Goal: Task Accomplishment & Management: Manage account settings

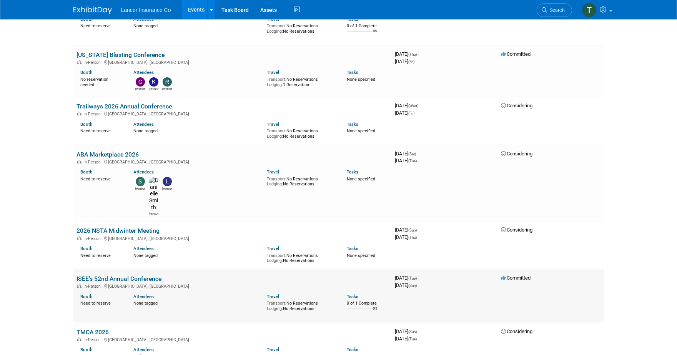
scroll to position [1475, 0]
click at [108, 276] on link "ISEE’s 52nd Annual Conference" at bounding box center [118, 279] width 85 height 7
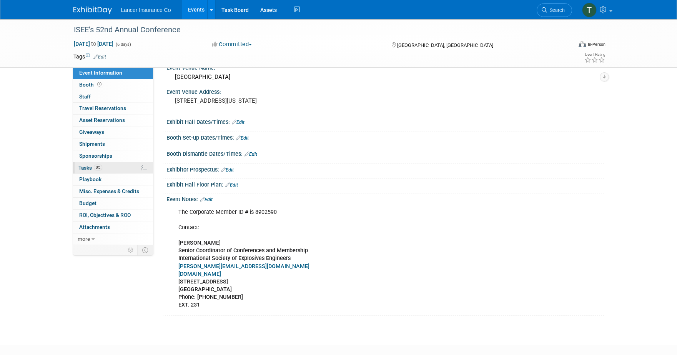
scroll to position [61, 0]
click at [197, 11] on link "Events" at bounding box center [196, 9] width 28 height 19
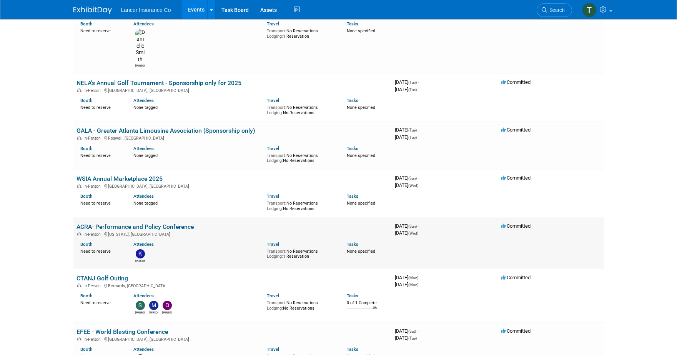
scroll to position [318, 0]
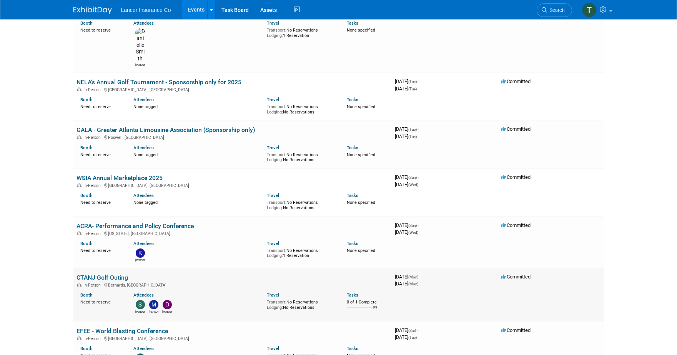
click at [99, 274] on link "CTANJ Golf Outing" at bounding box center [101, 277] width 51 height 7
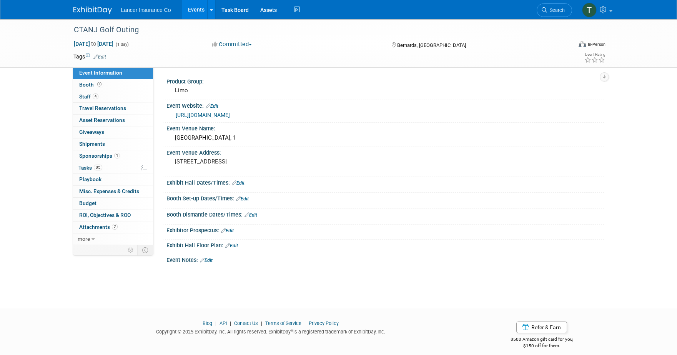
click at [197, 113] on link "https://ctanj.org/events" at bounding box center [203, 115] width 54 height 6
click at [78, 95] on link "4 Staff 4" at bounding box center [113, 97] width 80 height 12
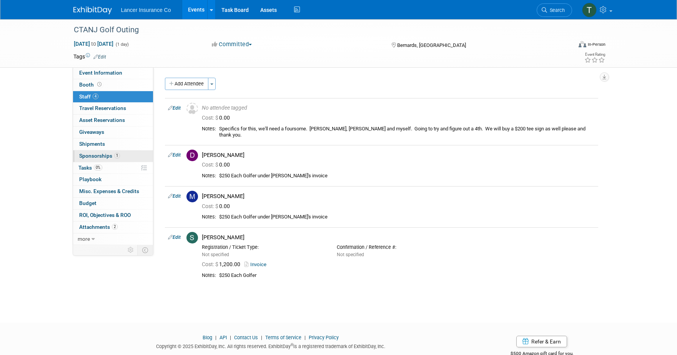
click at [100, 155] on span "Sponsorships 1" at bounding box center [99, 156] width 41 height 6
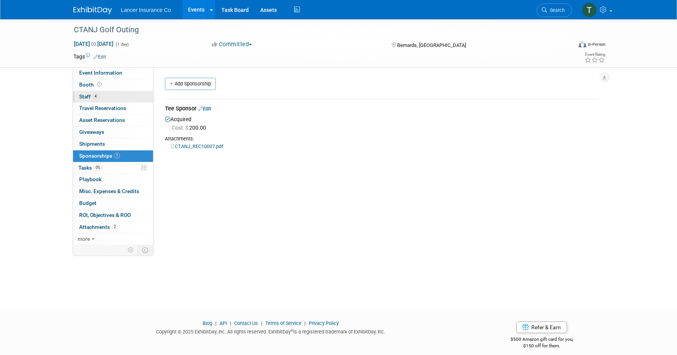
click at [88, 98] on span "Staff 4" at bounding box center [88, 96] width 19 height 6
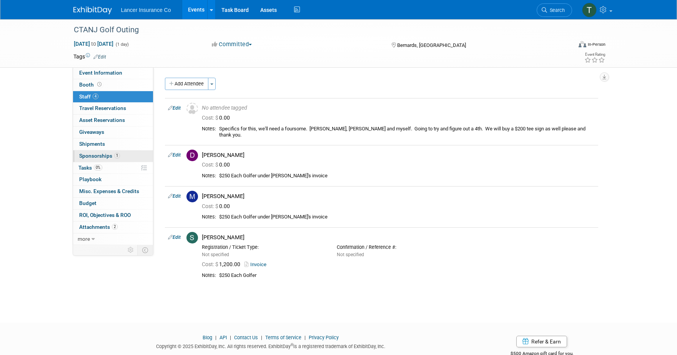
click at [101, 155] on span "Sponsorships 1" at bounding box center [99, 156] width 41 height 6
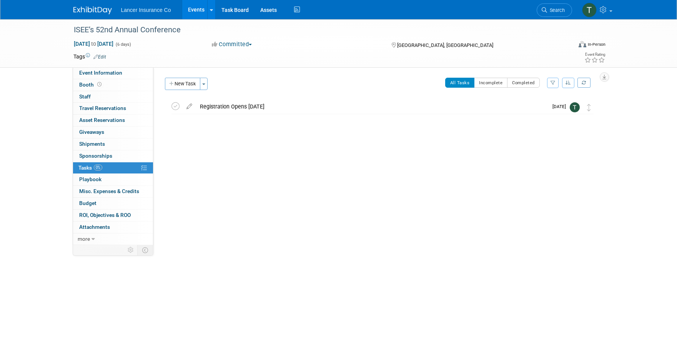
click at [193, 8] on link "Events" at bounding box center [196, 9] width 28 height 19
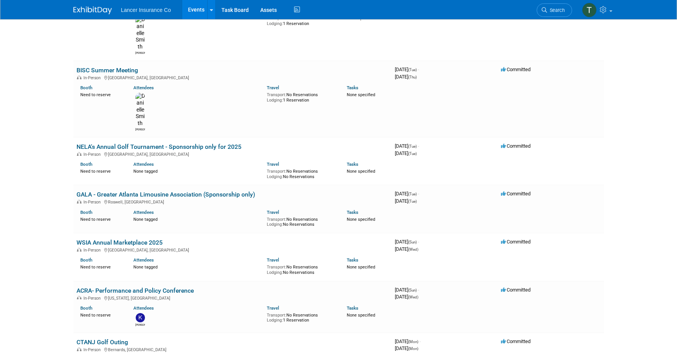
scroll to position [252, 0]
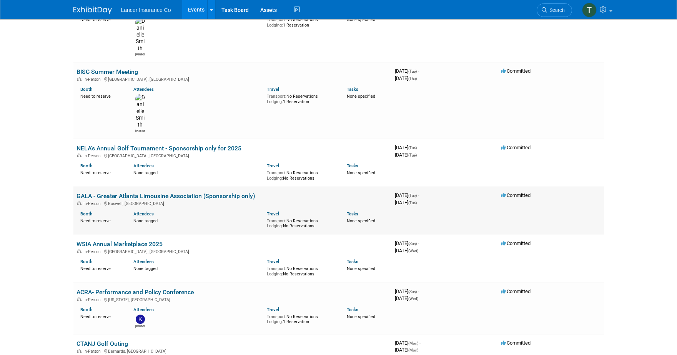
click at [191, 192] on link "GALA - Greater Atlanta Limousine Association (Sponsorship only)" at bounding box center [165, 195] width 179 height 7
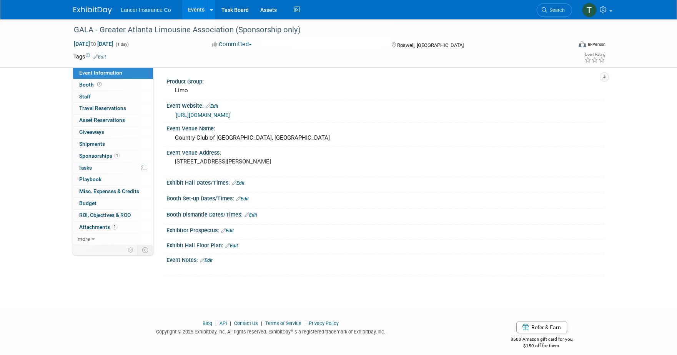
click at [204, 115] on link "https://www.galagolf.org/" at bounding box center [203, 115] width 54 height 6
click at [92, 154] on span "Sponsorships 1" at bounding box center [99, 156] width 41 height 6
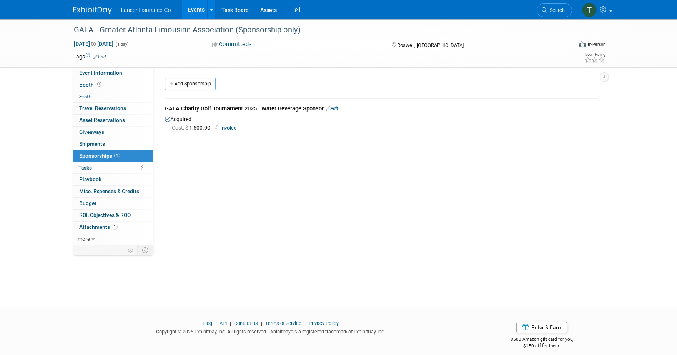
click at [228, 127] on link "Invoice" at bounding box center [226, 128] width 25 height 6
click at [90, 240] on link "more" at bounding box center [113, 239] width 80 height 12
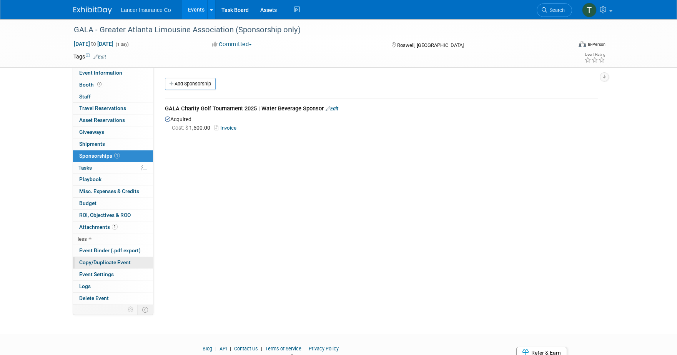
click at [96, 260] on span "Copy/Duplicate Event" at bounding box center [104, 262] width 51 height 6
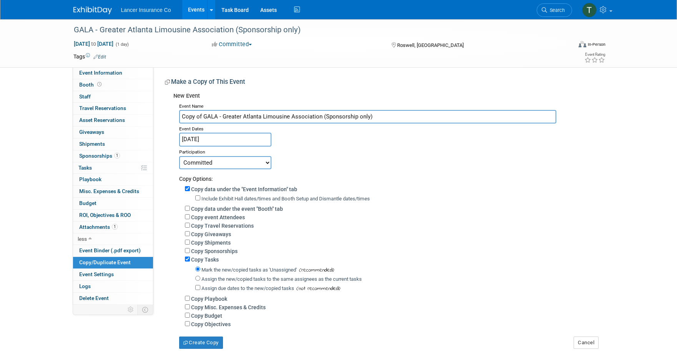
drag, startPoint x: 216, startPoint y: 116, endPoint x: 170, endPoint y: 119, distance: 46.6
click at [170, 119] on div "New Event Event Name Copy of GALA - Greater Atlanta Limousine Association (Spon…" at bounding box center [381, 219] width 433 height 260
paste input "GC"
drag, startPoint x: 240, startPoint y: 116, endPoint x: 222, endPoint y: 116, distance: 18.1
click at [222, 116] on input "GCLA - Greater Atlanta Limousine Association (Sponsorship only)" at bounding box center [367, 116] width 377 height 13
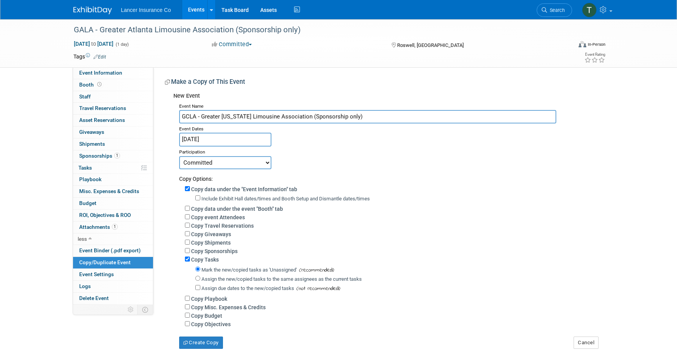
click at [284, 118] on input "GCLA - Greater [US_STATE] Limousine Association (Sponsorship only)" at bounding box center [367, 116] width 377 height 13
type input "GCLA - Greater [US_STATE] Limousine Association (Sponsorship only)"
click at [232, 141] on input "Sep 2, 2025" at bounding box center [225, 139] width 92 height 13
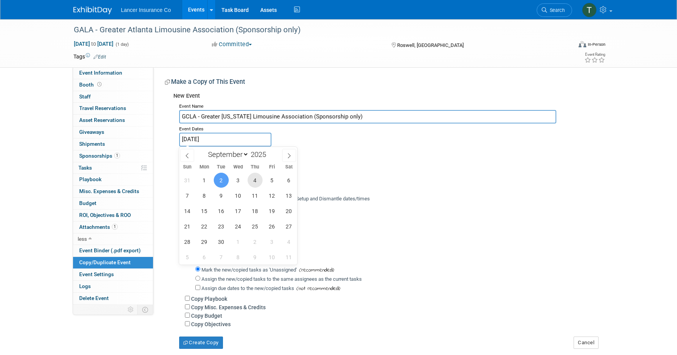
click at [257, 178] on span "4" at bounding box center [255, 180] width 15 height 15
click at [276, 181] on span "5" at bounding box center [271, 180] width 15 height 15
type input "Sep 4, 2025 to Sep 5, 2025"
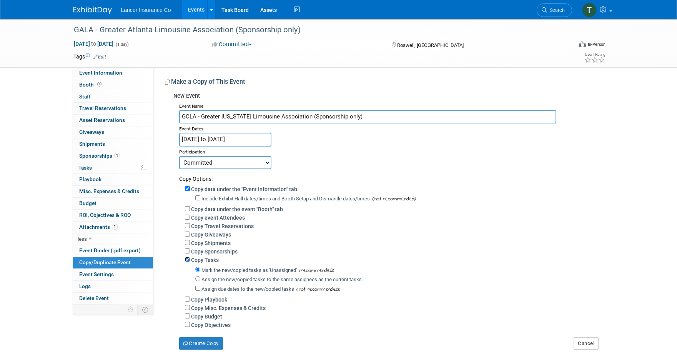
click at [187, 259] on input "Copy Tasks" at bounding box center [187, 259] width 5 height 5
checkbox input "false"
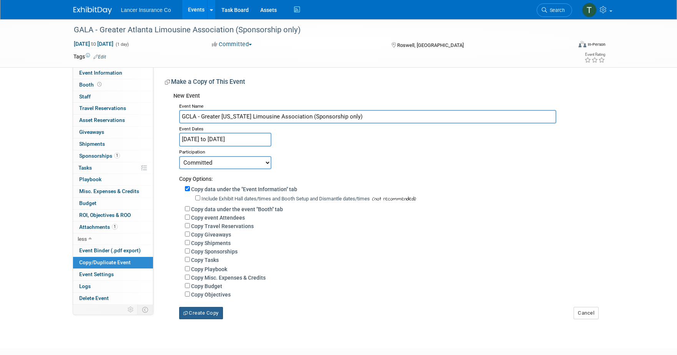
click at [206, 311] on button "Create Copy" at bounding box center [201, 313] width 44 height 12
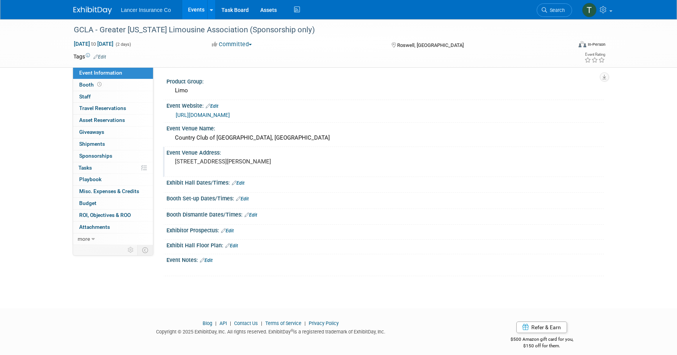
drag, startPoint x: 285, startPoint y: 159, endPoint x: 168, endPoint y: 163, distance: 117.3
click at [168, 163] on div "[STREET_ADDRESS][PERSON_NAME]" at bounding box center [257, 165] width 182 height 18
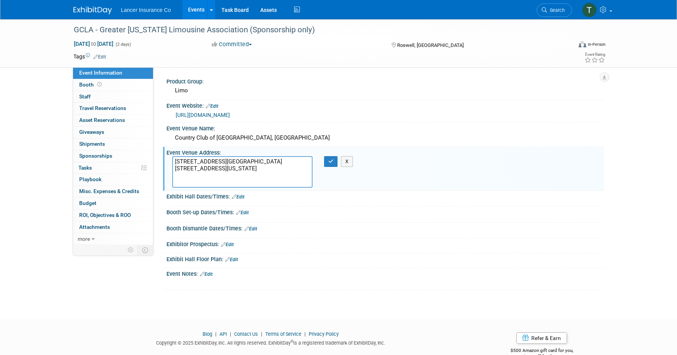
type textarea "[STREET_ADDRESS][PERSON_NAME]"
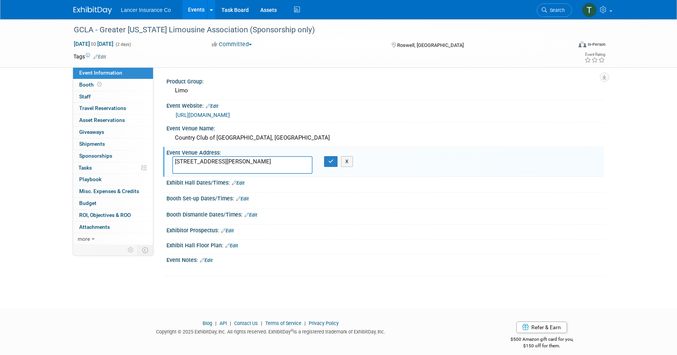
drag, startPoint x: 266, startPoint y: 160, endPoint x: 174, endPoint y: 159, distance: 91.1
click at [174, 159] on textarea "[STREET_ADDRESS][PERSON_NAME]" at bounding box center [242, 165] width 140 height 18
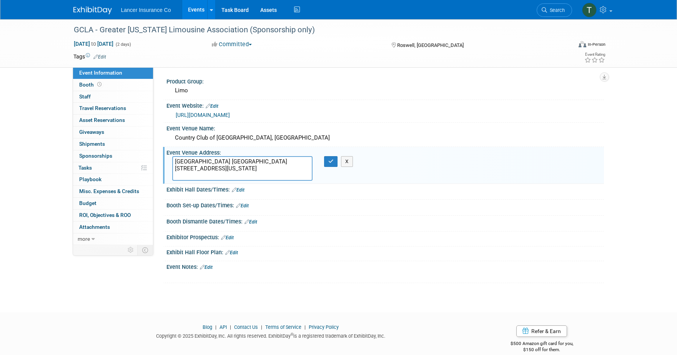
drag, startPoint x: 243, startPoint y: 161, endPoint x: 172, endPoint y: 163, distance: 70.4
click at [172, 163] on textarea "Fontainebleau Las Vegas 2777 South Las Vegas Boulevard, Las Vegas, Las Vegas, N…" at bounding box center [242, 168] width 140 height 25
type textarea "2777 South Las Vegas Boulevard, Las Vegas, Las Vegas, Nevada - 89109"
click at [254, 136] on div "Country Club of Roswell, GA" at bounding box center [385, 138] width 426 height 12
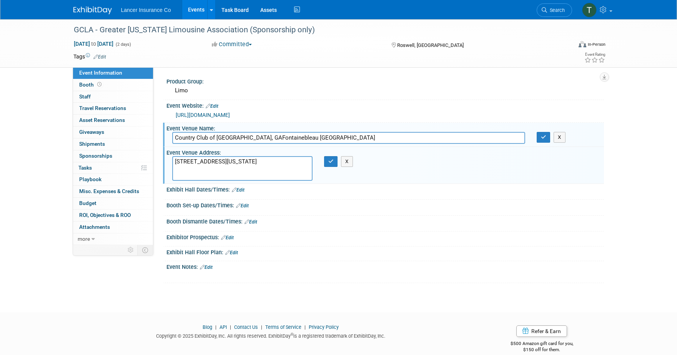
type input "Country Club of Roswell, GA"
drag, startPoint x: 278, startPoint y: 138, endPoint x: 169, endPoint y: 139, distance: 108.4
click at [169, 139] on div "Country Club of Roswell, GA" at bounding box center [348, 138] width 364 height 12
type input "Fontainebleau Las Vegas"
click at [256, 113] on div "https://www.galagolf.org/" at bounding box center [387, 115] width 422 height 9
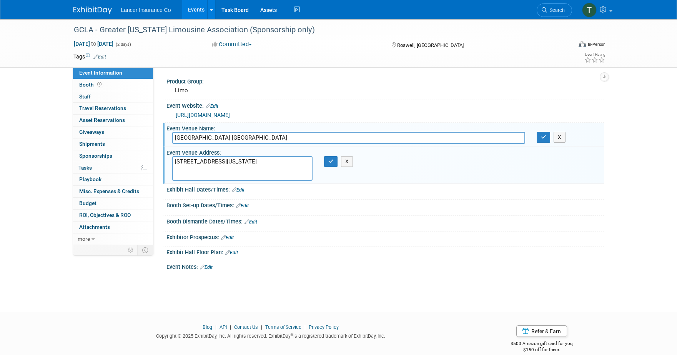
click at [251, 116] on div "https://www.galagolf.org/" at bounding box center [387, 115] width 422 height 9
click at [544, 132] on button "button" at bounding box center [544, 137] width 14 height 11
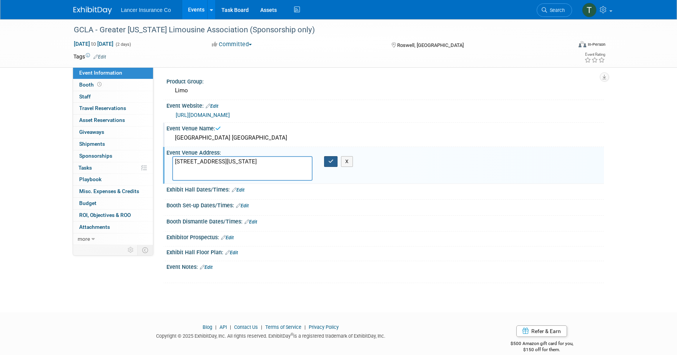
click at [331, 164] on button "button" at bounding box center [331, 161] width 14 height 11
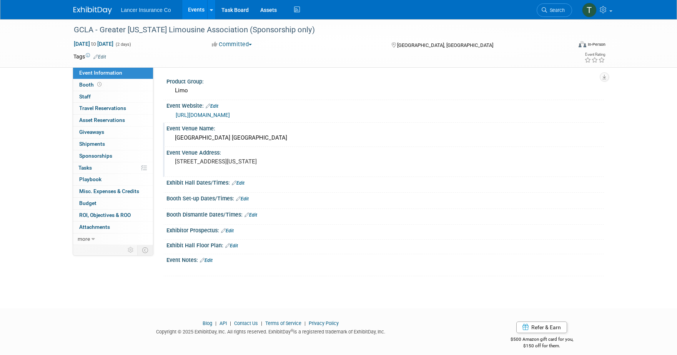
click at [220, 106] on div "Event Website: Edit" at bounding box center [384, 105] width 437 height 10
click at [218, 107] on link "Edit" at bounding box center [212, 105] width 13 height 5
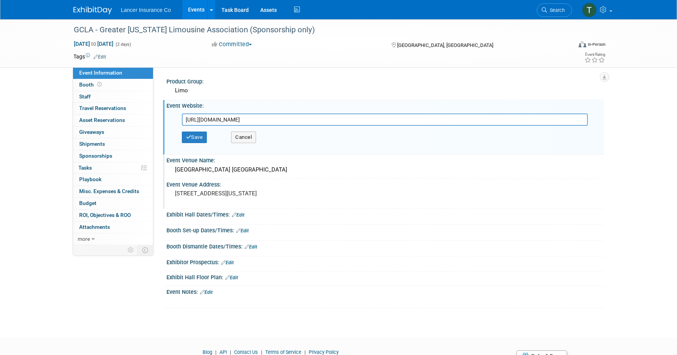
drag, startPoint x: 258, startPoint y: 121, endPoint x: 164, endPoint y: 121, distance: 94.5
click at [164, 121] on div "Event Website: Edit https://www.galagolf.org/ https://www.galagolf.org/ Save Ca…" at bounding box center [383, 127] width 441 height 55
type input "https://www.gcla.org/"
click at [201, 136] on button "Save" at bounding box center [194, 137] width 25 height 12
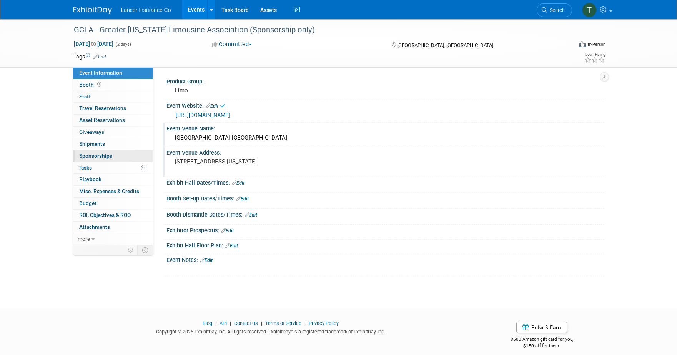
click at [93, 157] on span "Sponsorships 0" at bounding box center [95, 156] width 33 height 6
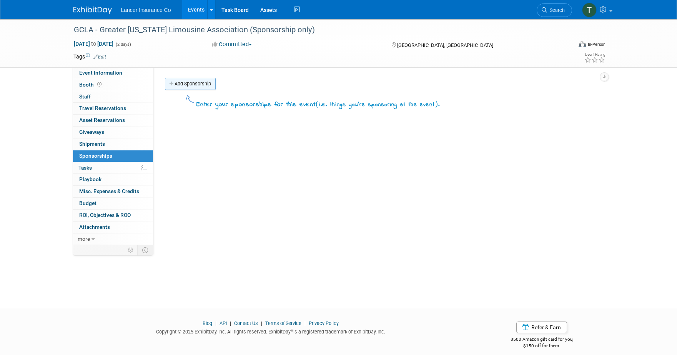
click at [188, 84] on link "Add Sponsorship" at bounding box center [190, 84] width 51 height 12
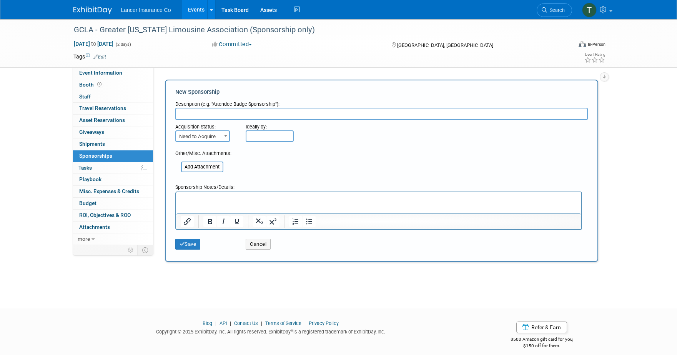
paste input "LTX 2025 - Show Sponsorship"
type input "LTX 2025 - Show Sponsorship"
click at [216, 140] on span "Need to Acquire" at bounding box center [202, 136] width 53 height 11
select select "2"
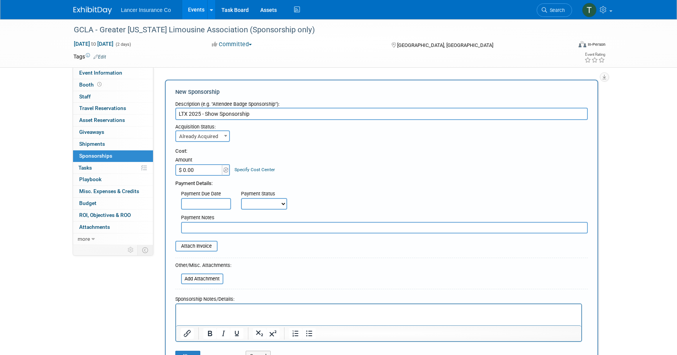
click at [205, 176] on div "Payment Details:" at bounding box center [381, 182] width 412 height 12
click at [195, 170] on input "$ 0.00" at bounding box center [199, 170] width 48 height 12
type input "$ 1,000.00"
click at [329, 196] on div "Payment Due Date Payment Status Not Paid Yet Partially Paid Paid in Full Next P…" at bounding box center [381, 198] width 424 height 22
click at [194, 246] on input "file" at bounding box center [170, 245] width 91 height 9
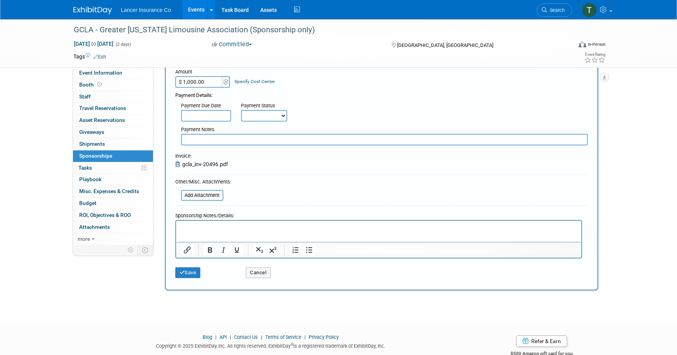
scroll to position [109, 0]
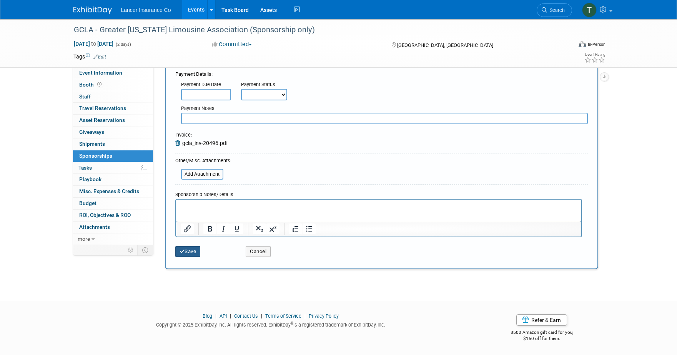
click at [192, 251] on button "Save" at bounding box center [187, 251] width 25 height 11
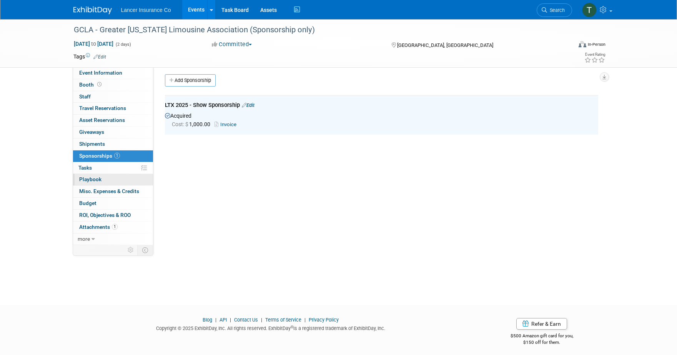
scroll to position [0, 0]
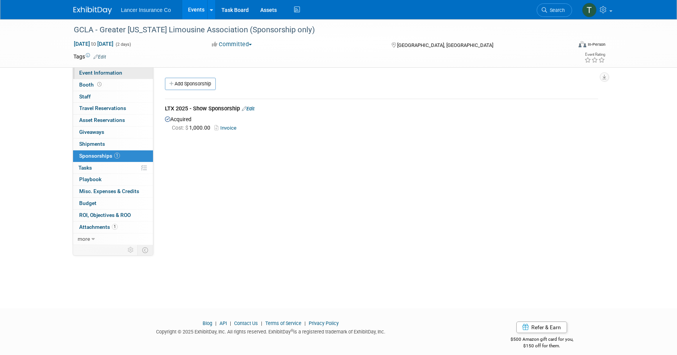
click at [99, 71] on span "Event Information" at bounding box center [100, 73] width 43 height 6
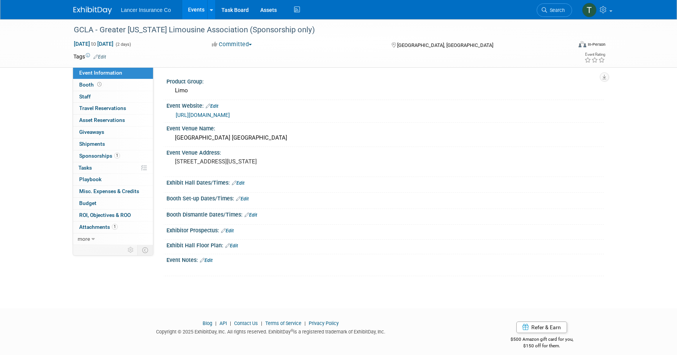
click at [198, 11] on link "Events" at bounding box center [196, 9] width 28 height 19
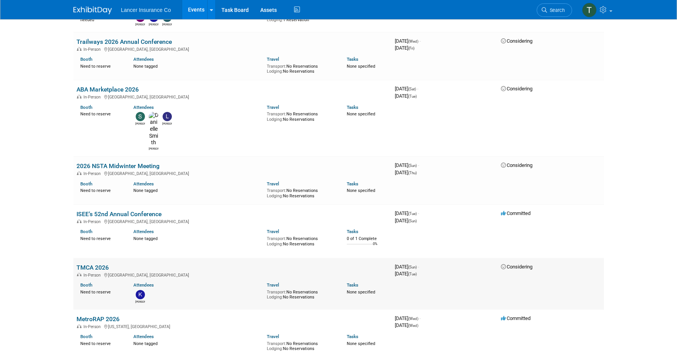
scroll to position [1576, 0]
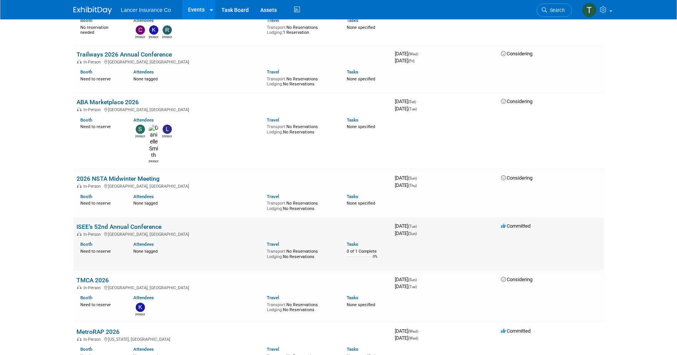
click at [108, 223] on link "ISEE’s 52nd Annual Conference" at bounding box center [118, 226] width 85 height 7
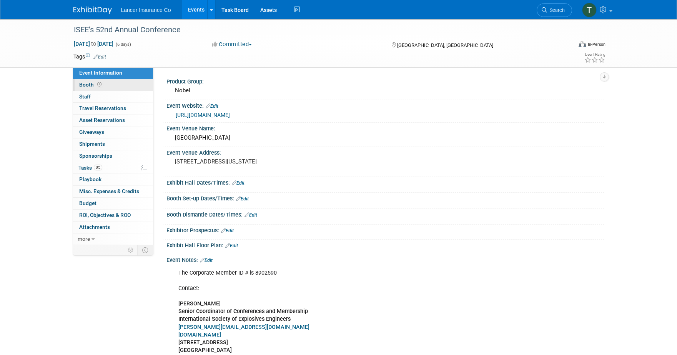
click at [89, 86] on span "Booth" at bounding box center [91, 84] width 24 height 6
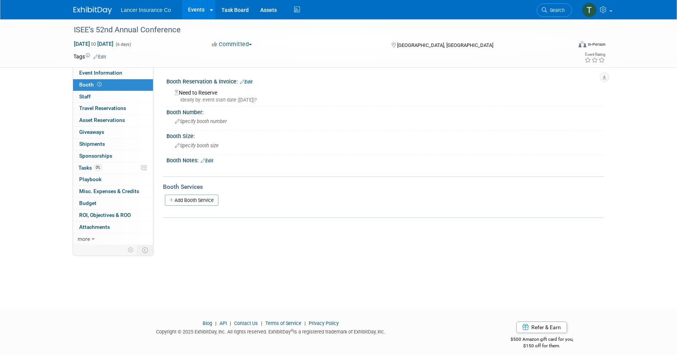
click at [211, 162] on link "Edit" at bounding box center [207, 160] width 13 height 5
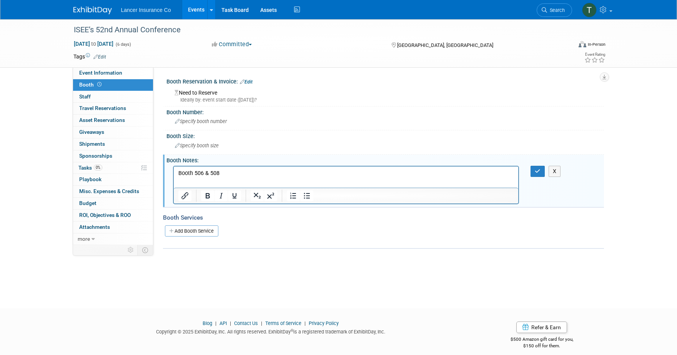
click at [192, 171] on p "Booth 506 & 508" at bounding box center [346, 173] width 336 height 8
drag, startPoint x: 231, startPoint y: 171, endPoint x: 222, endPoint y: 168, distance: 9.4
click at [223, 171] on p "Booth # 506 & 508" at bounding box center [346, 173] width 336 height 8
click at [200, 121] on span "Specify booth number" at bounding box center [201, 121] width 52 height 6
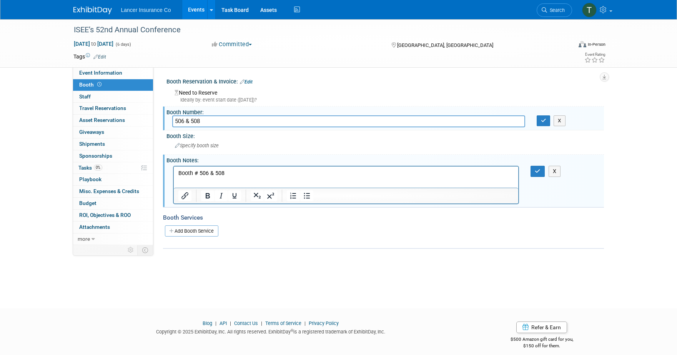
type input "506 & 508"
drag, startPoint x: 229, startPoint y: 172, endPoint x: 163, endPoint y: 169, distance: 66.2
click at [173, 169] on html "Booth # 506 & 508" at bounding box center [345, 171] width 345 height 11
click at [249, 79] on link "Edit" at bounding box center [246, 81] width 13 height 5
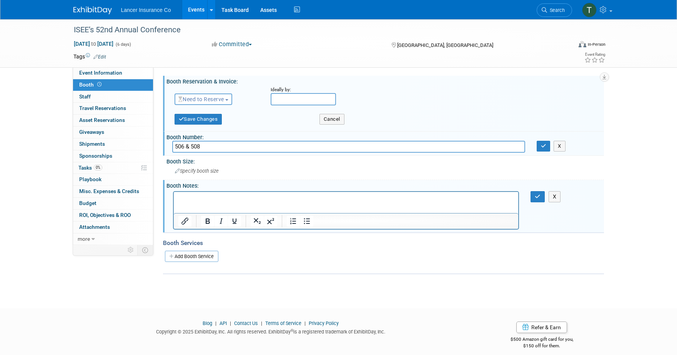
click at [213, 101] on span "Need to Reserve" at bounding box center [201, 99] width 46 height 6
click at [205, 122] on link "Reserved" at bounding box center [216, 123] width 82 height 11
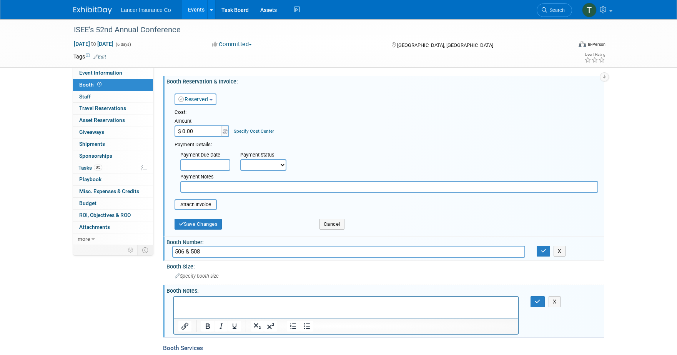
click at [203, 128] on input "$ 0.00" at bounding box center [198, 131] width 48 height 12
type input "$ 5,300.00"
click at [194, 205] on input "file" at bounding box center [170, 204] width 91 height 9
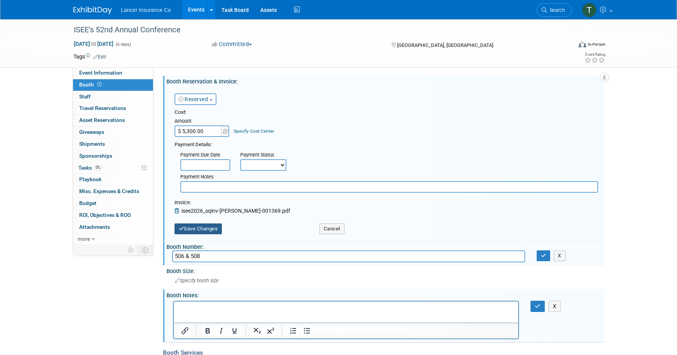
click at [213, 224] on button "Save Changes" at bounding box center [198, 228] width 48 height 11
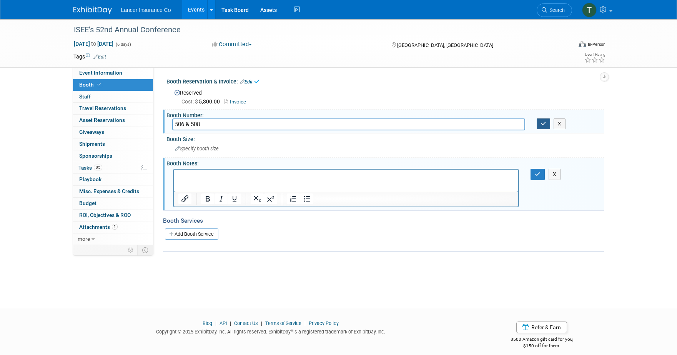
click at [541, 126] on button "button" at bounding box center [544, 123] width 14 height 11
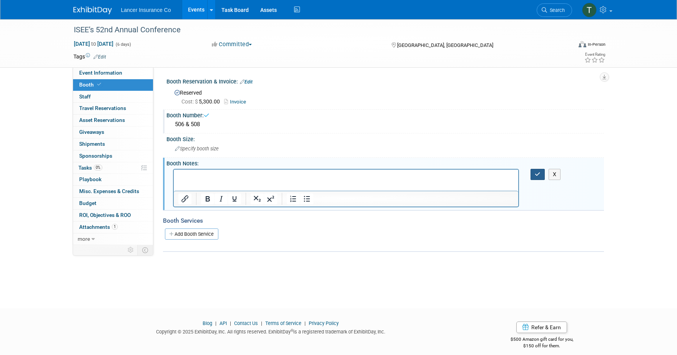
click at [534, 172] on button "button" at bounding box center [537, 174] width 14 height 11
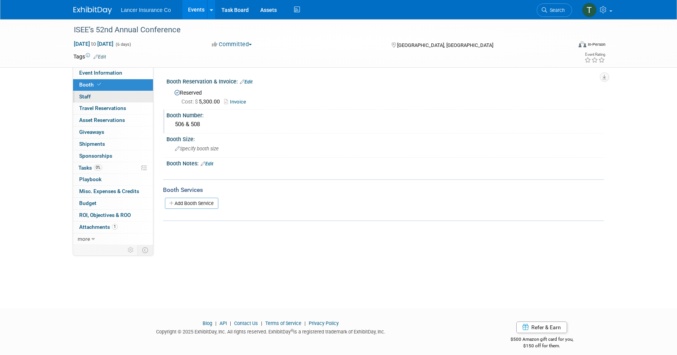
click at [87, 98] on span "Staff 0" at bounding box center [85, 96] width 12 height 6
